Goal: Find specific page/section: Find specific page/section

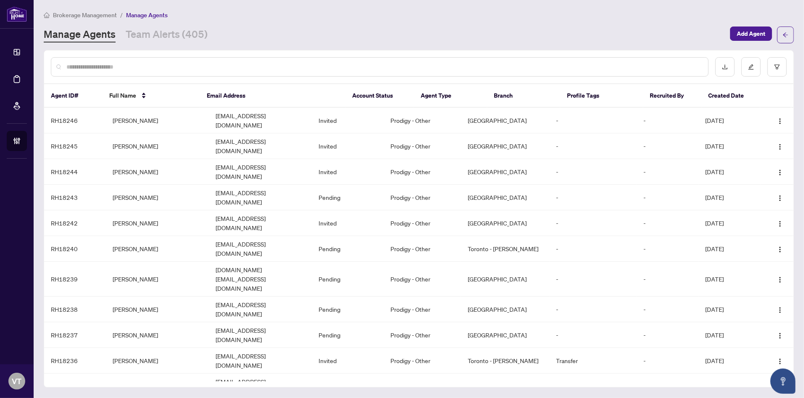
click at [143, 63] on input "text" at bounding box center [383, 66] width 635 height 9
type input "******"
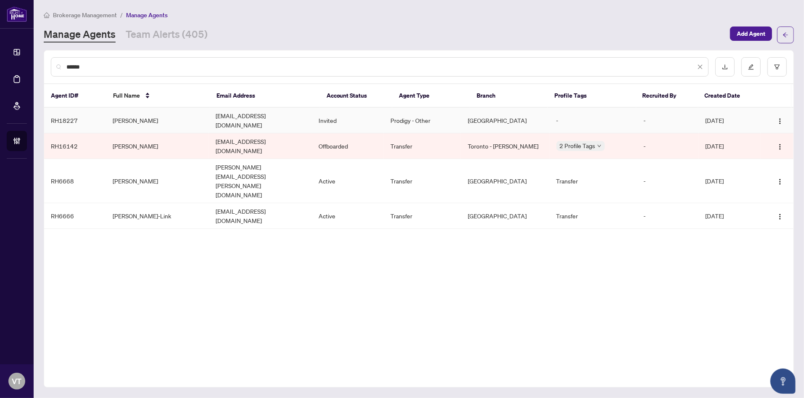
click at [296, 119] on td "[EMAIL_ADDRESS][DOMAIN_NAME]" at bounding box center [260, 121] width 103 height 26
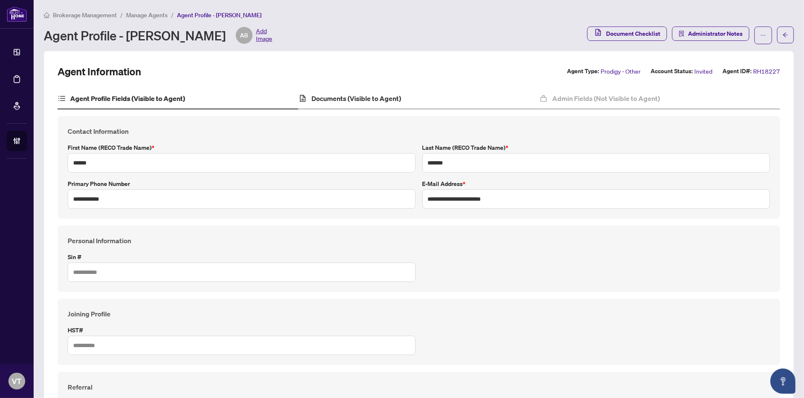
click at [349, 92] on div "Documents (Visible to Agent)" at bounding box center [419, 98] width 241 height 21
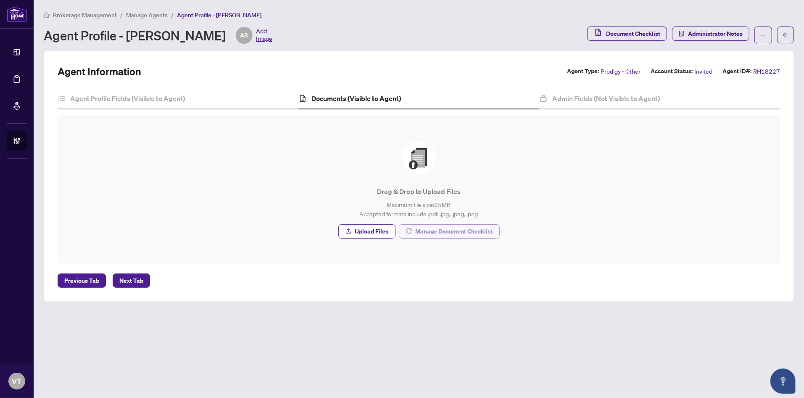
click at [462, 228] on span "Manage Document Checklist" at bounding box center [454, 231] width 77 height 13
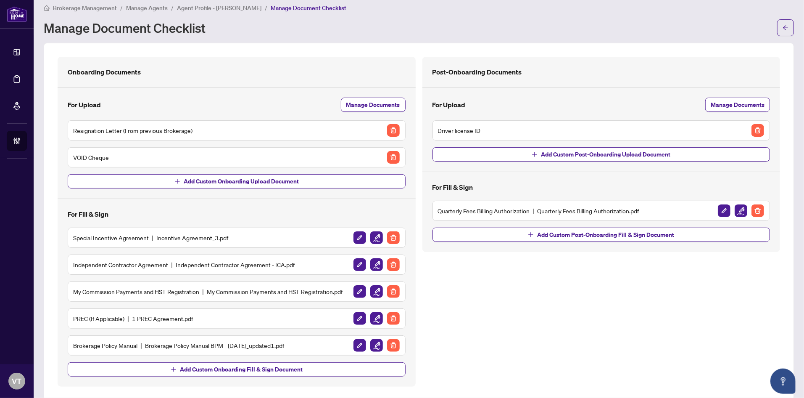
scroll to position [8, 0]
